Goal: Transaction & Acquisition: Purchase product/service

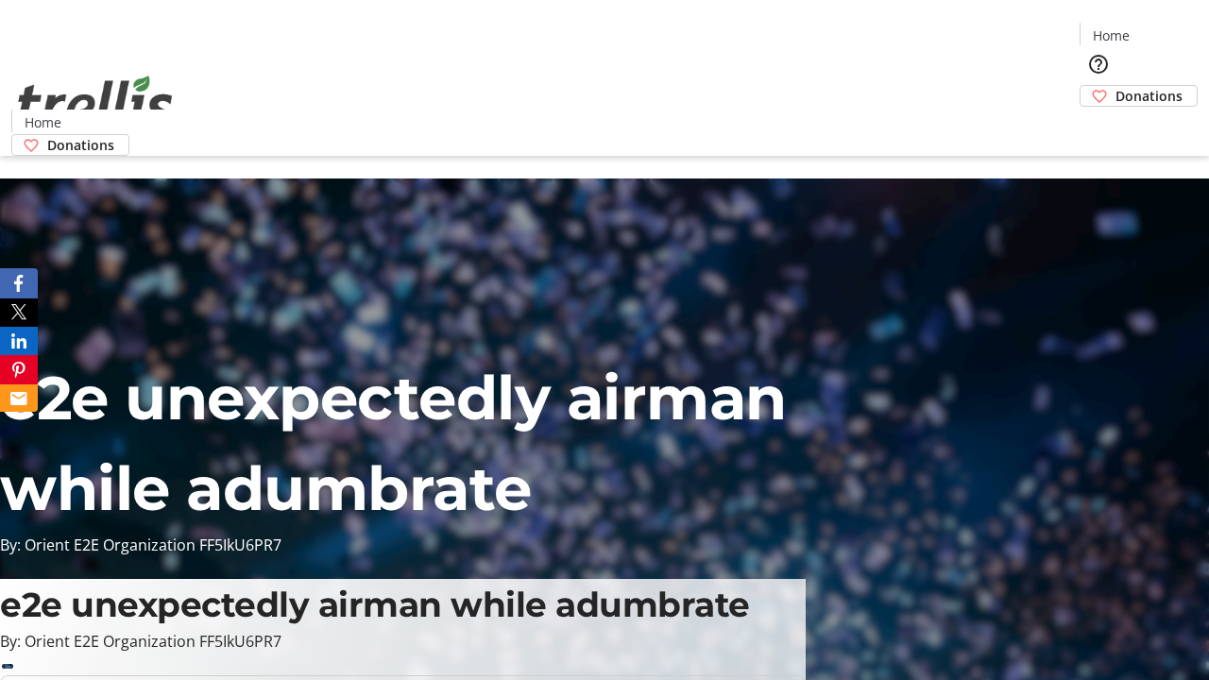
click at [1115, 86] on span "Donations" at bounding box center [1148, 96] width 67 height 20
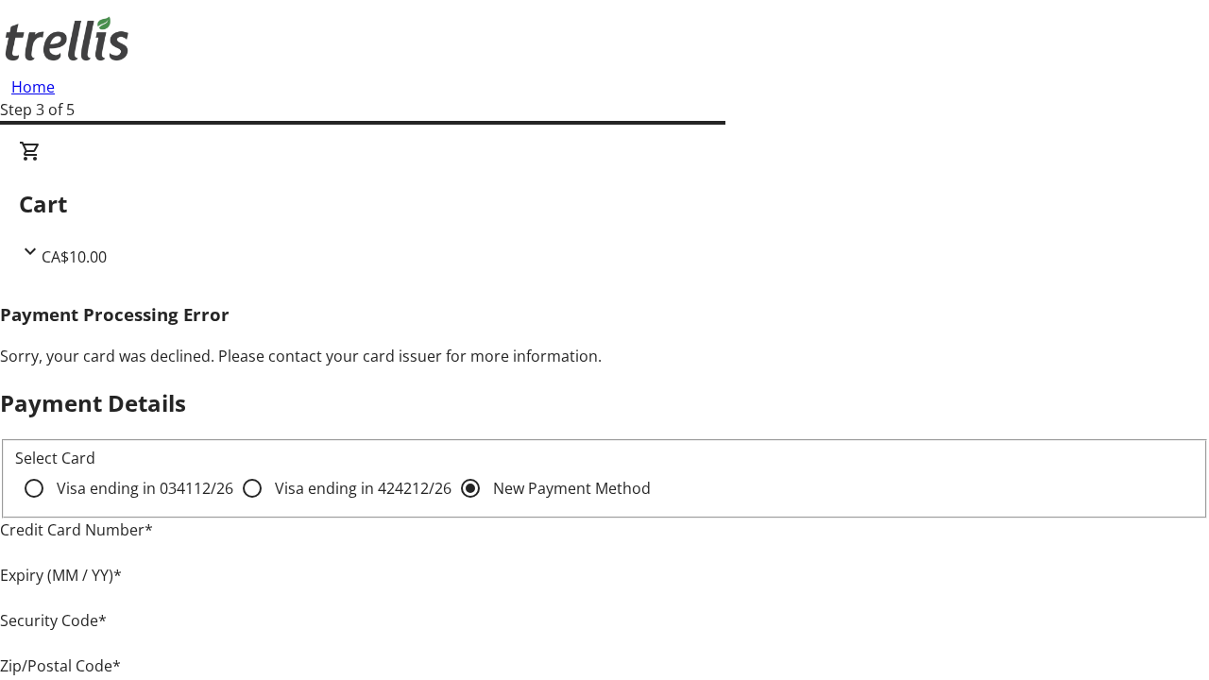
click at [233, 504] on input "Visa ending in 4242 12/26" at bounding box center [252, 488] width 38 height 38
radio input "true"
